Goal: Transaction & Acquisition: Purchase product/service

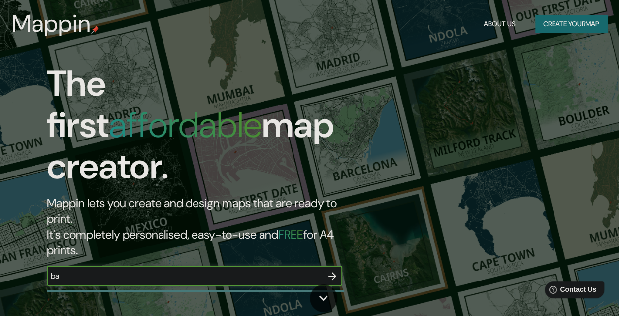
type input "[GEOGRAPHIC_DATA]"
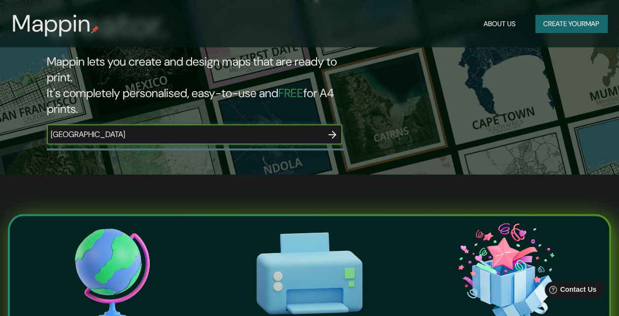
scroll to position [129, 0]
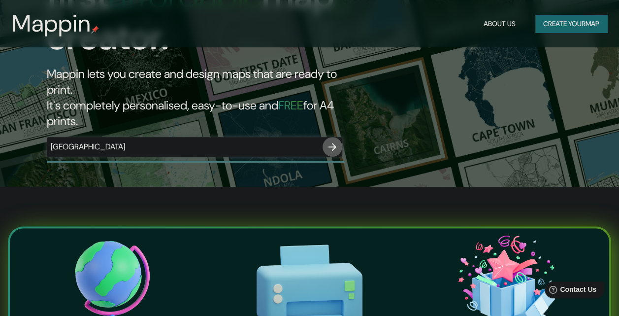
click at [330, 137] on button "button" at bounding box center [333, 147] width 20 height 20
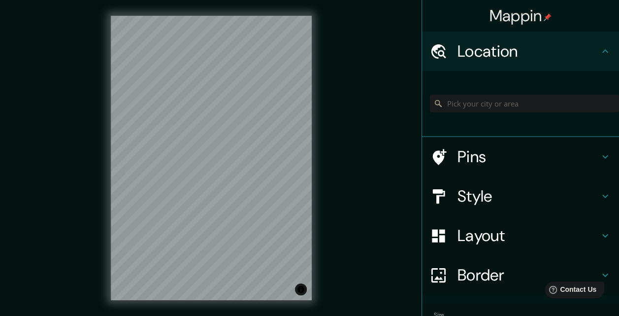
click at [76, 150] on div "Mappin Location Pins Style Layout Border Choose a border. Hint : you can make l…" at bounding box center [309, 165] width 619 height 331
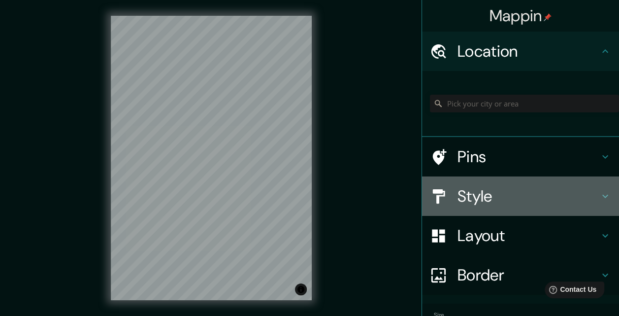
click at [474, 191] on h4 "Style" at bounding box center [528, 196] width 142 height 20
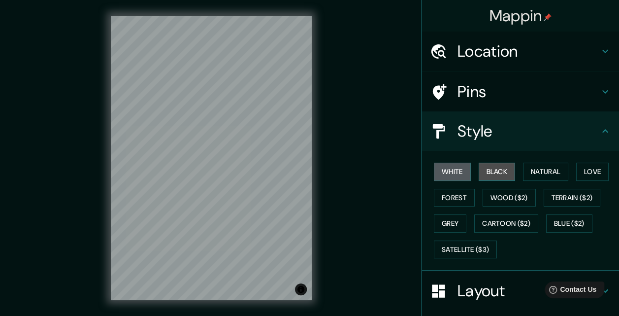
click at [479, 179] on button "Black" at bounding box center [497, 171] width 37 height 18
click at [516, 169] on div "White Black Natural Love Forest Wood ($2) Terrain ($2) Grey Cartoon ($2) Blue (…" at bounding box center [524, 210] width 189 height 103
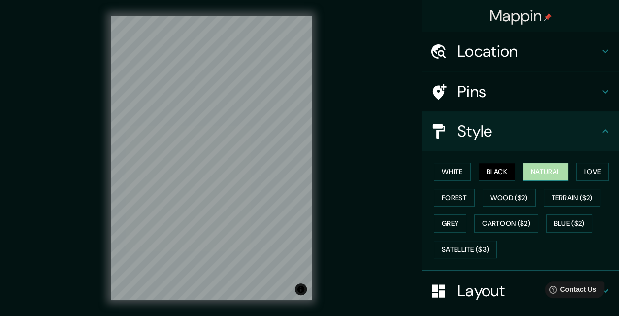
click at [525, 169] on button "Natural" at bounding box center [545, 171] width 45 height 18
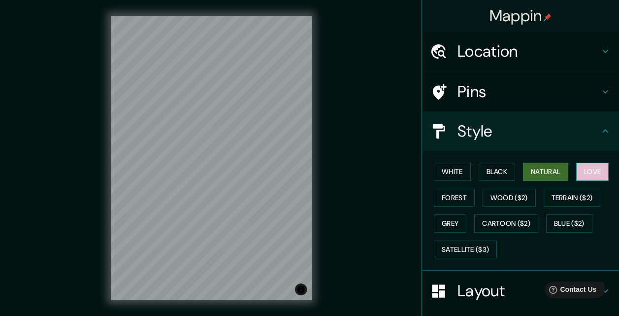
click at [596, 176] on button "Love" at bounding box center [592, 171] width 32 height 18
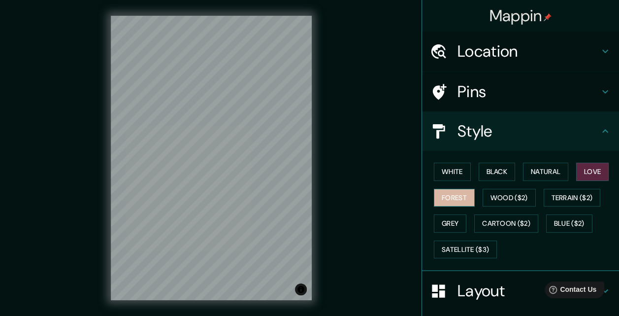
click at [462, 199] on button "Forest" at bounding box center [454, 198] width 41 height 18
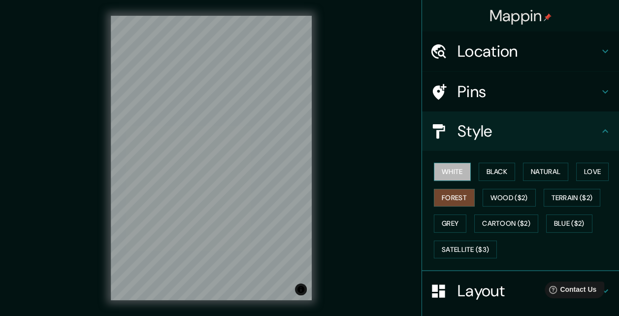
click at [454, 178] on button "White" at bounding box center [452, 171] width 37 height 18
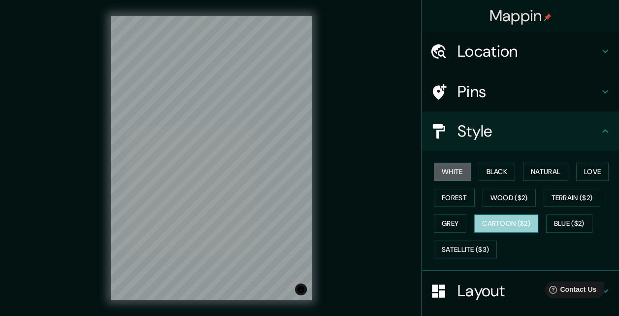
click at [475, 216] on button "Cartoon ($2)" at bounding box center [506, 223] width 64 height 18
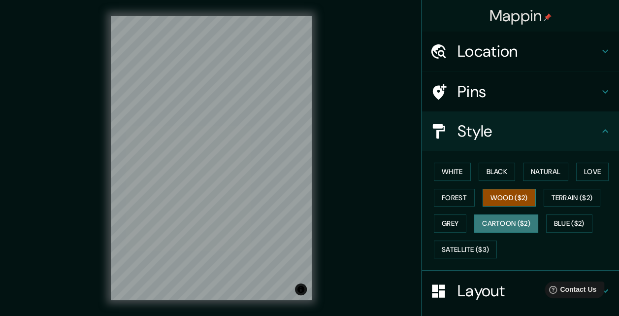
click at [495, 200] on button "Wood ($2)" at bounding box center [509, 198] width 53 height 18
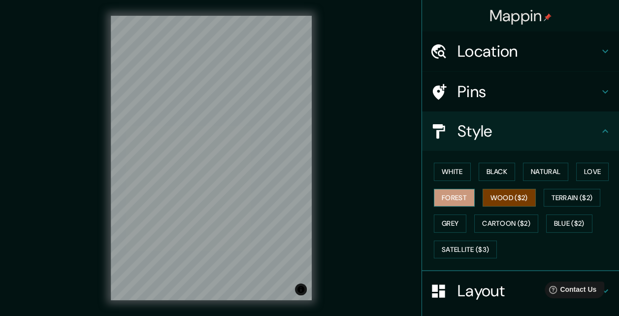
click at [453, 195] on button "Forest" at bounding box center [454, 198] width 41 height 18
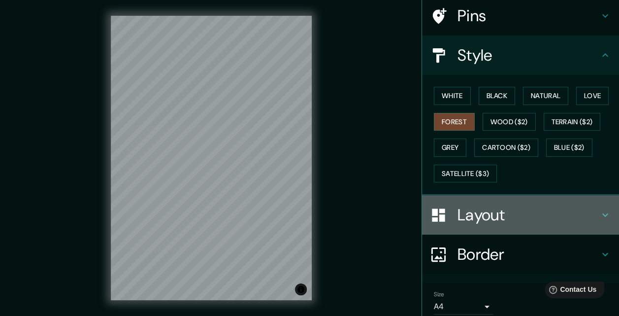
click at [466, 225] on div "Layout" at bounding box center [520, 214] width 197 height 39
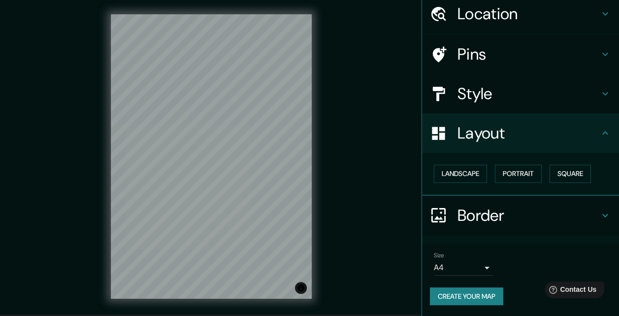
scroll to position [16, 0]
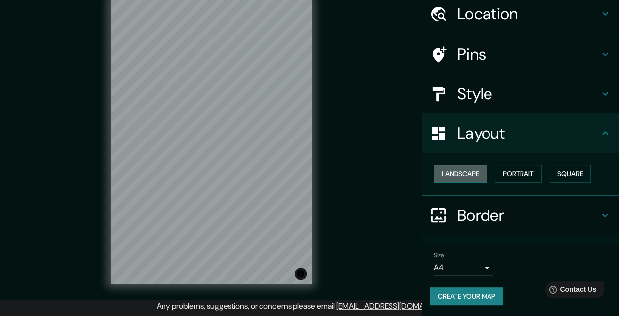
click at [468, 181] on button "Landscape" at bounding box center [460, 173] width 53 height 18
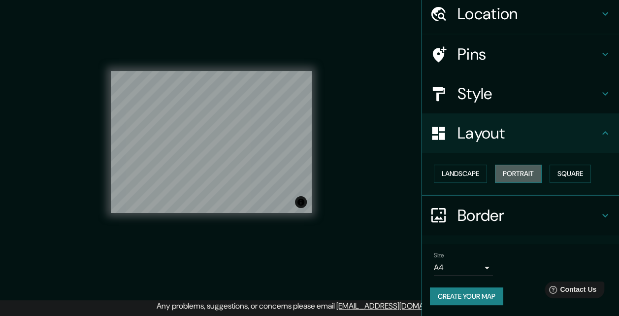
click at [512, 174] on button "Portrait" at bounding box center [518, 173] width 47 height 18
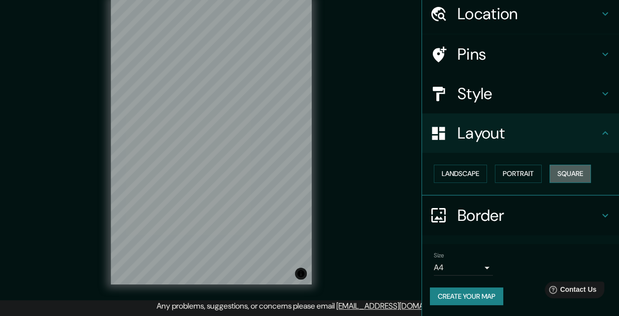
click at [552, 171] on button "Square" at bounding box center [570, 173] width 41 height 18
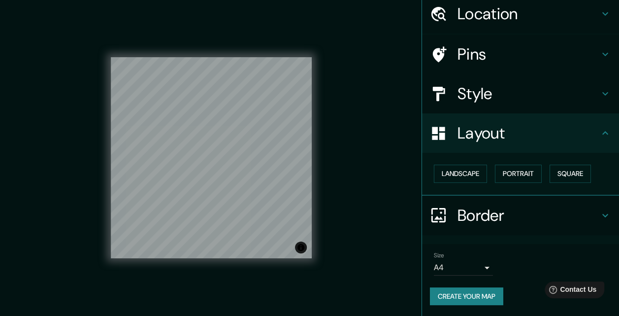
scroll to position [32, 0]
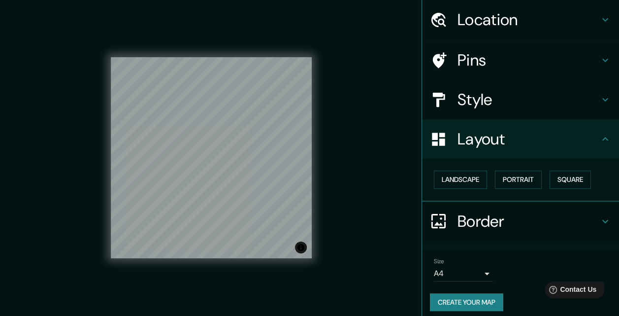
click at [485, 83] on div "Style" at bounding box center [520, 99] width 197 height 39
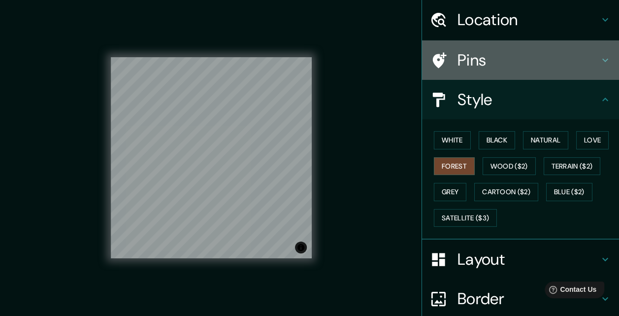
click at [485, 70] on div "Pins" at bounding box center [520, 59] width 197 height 39
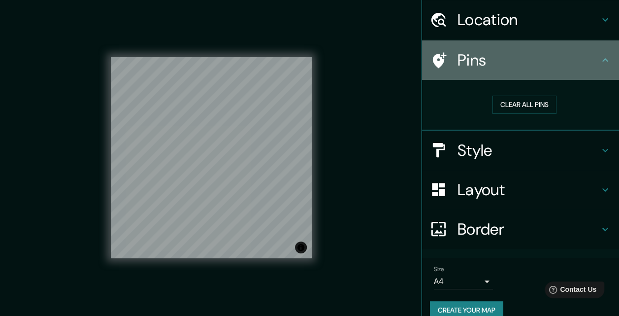
click at [501, 70] on div "Pins" at bounding box center [520, 59] width 197 height 39
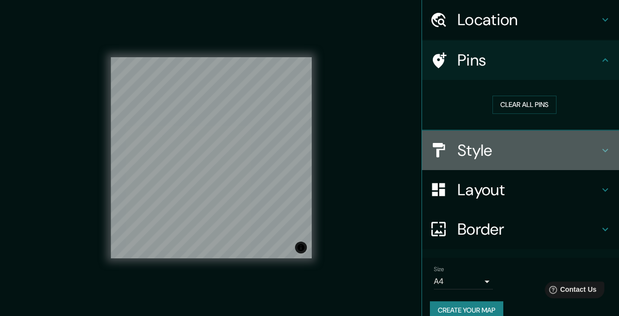
click at [519, 130] on div "Style" at bounding box center [520, 149] width 197 height 39
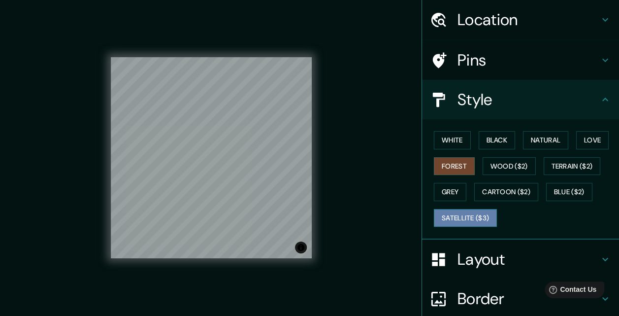
click at [481, 218] on button "Satellite ($3)" at bounding box center [465, 218] width 63 height 18
click at [459, 174] on div "White Black Natural Love Forest Wood ($2) Terrain ($2) Grey Cartoon ($2) Blue (…" at bounding box center [524, 178] width 189 height 103
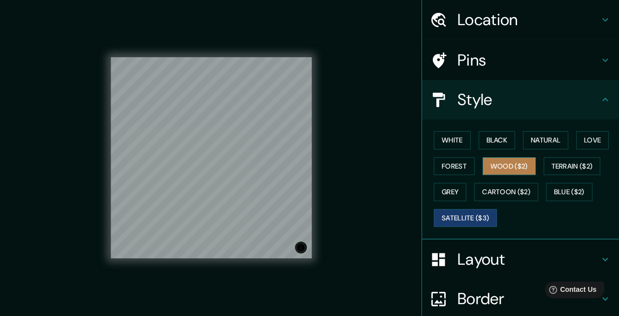
click at [505, 167] on button "Wood ($2)" at bounding box center [509, 166] width 53 height 18
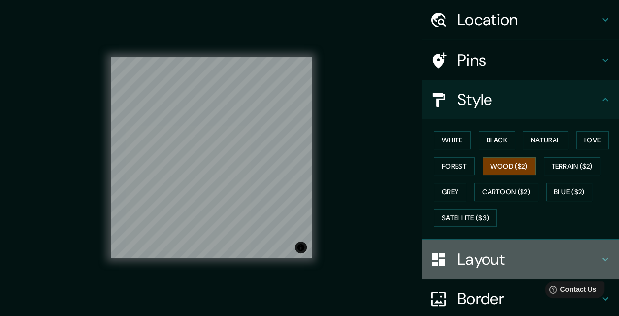
click at [494, 264] on h4 "Layout" at bounding box center [528, 259] width 142 height 20
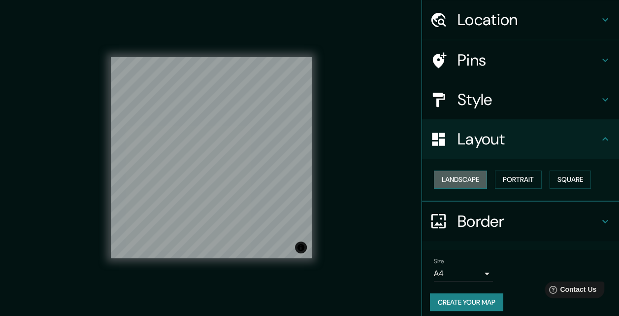
click at [461, 170] on button "Landscape" at bounding box center [460, 179] width 53 height 18
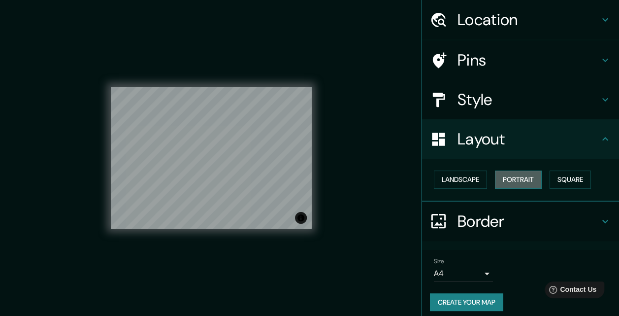
click at [521, 184] on button "Portrait" at bounding box center [518, 179] width 47 height 18
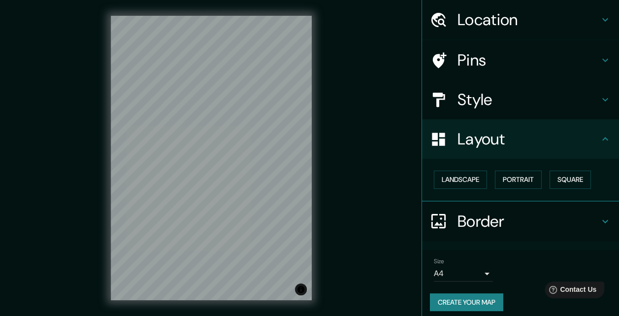
click at [361, 199] on div "Mappin Location Pins Style Layout Landscape Portrait Square Border Choose a bor…" at bounding box center [309, 165] width 619 height 331
